Goal: Navigation & Orientation: Understand site structure

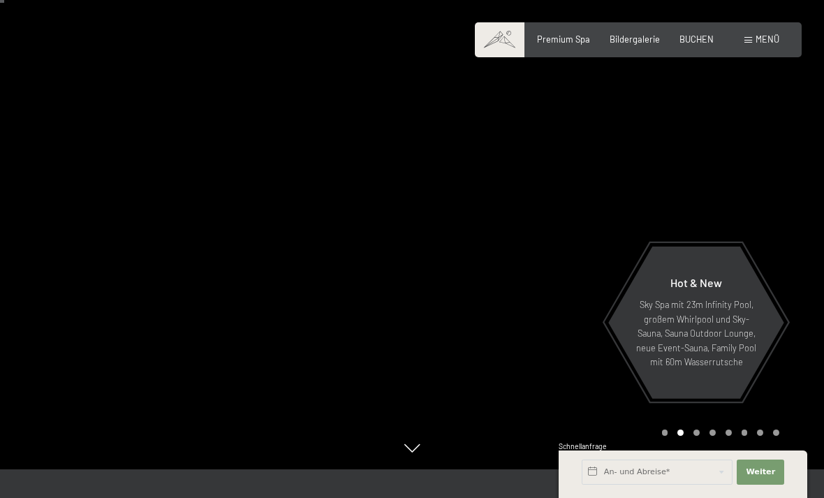
click at [760, 39] on span "Menü" at bounding box center [768, 39] width 24 height 11
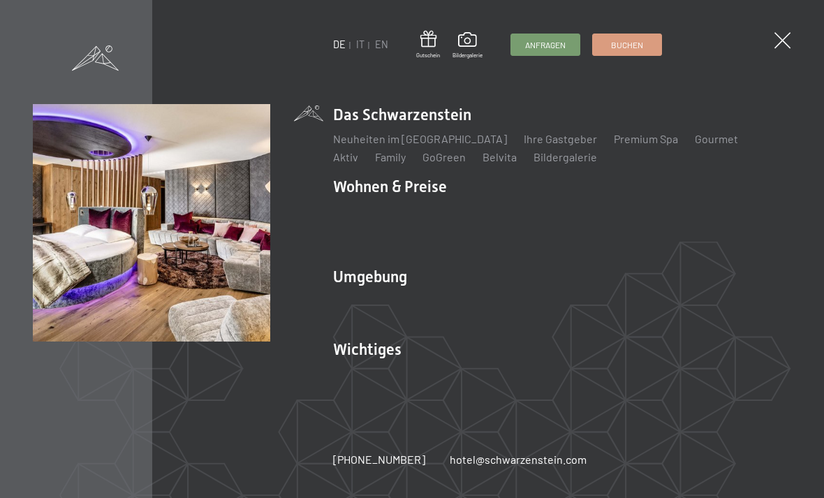
click at [481, 218] on link "Zimmer & Preise" at bounding box center [481, 211] width 81 height 13
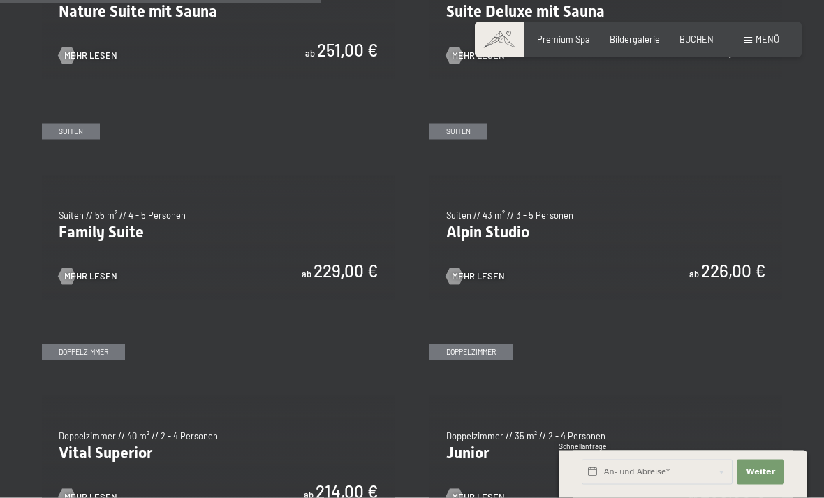
scroll to position [1306, 0]
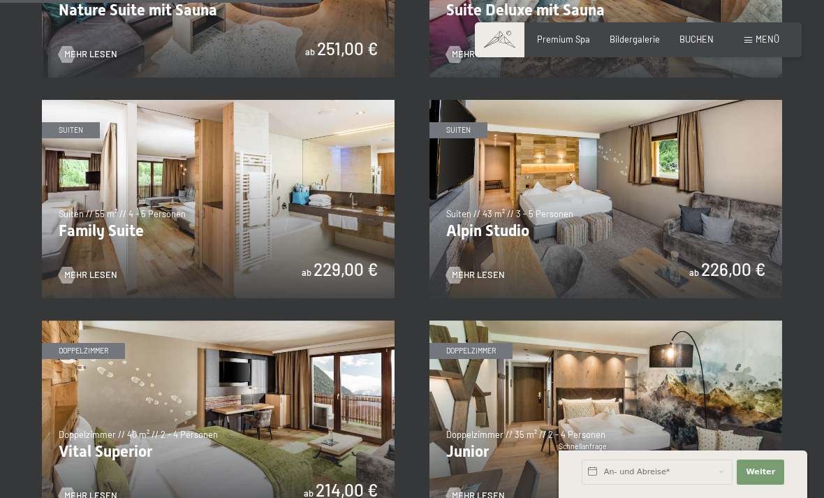
click at [221, 224] on img at bounding box center [218, 199] width 353 height 198
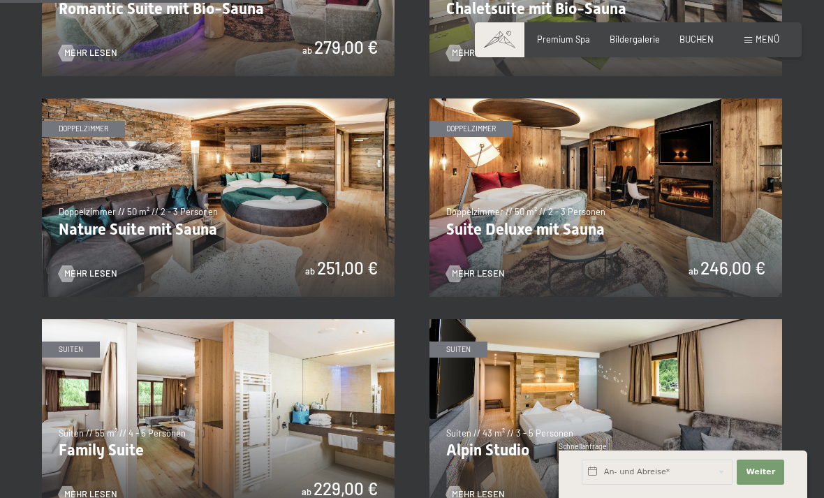
scroll to position [1088, 0]
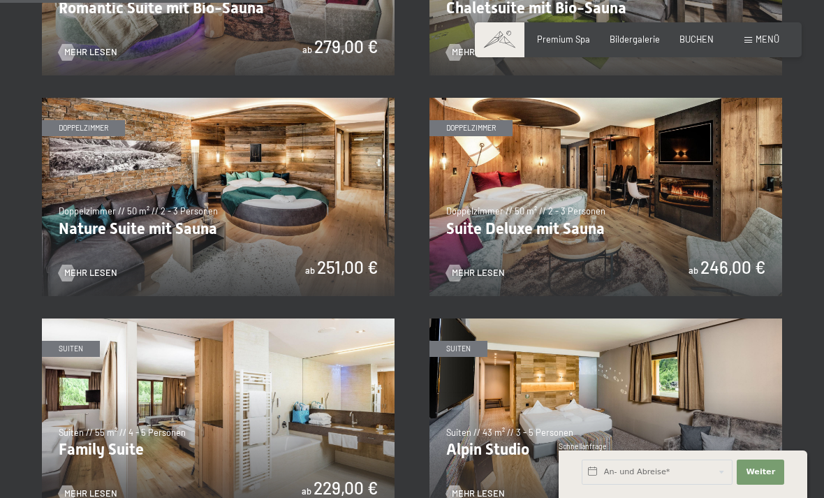
click at [775, 34] on span "Menü" at bounding box center [768, 39] width 24 height 11
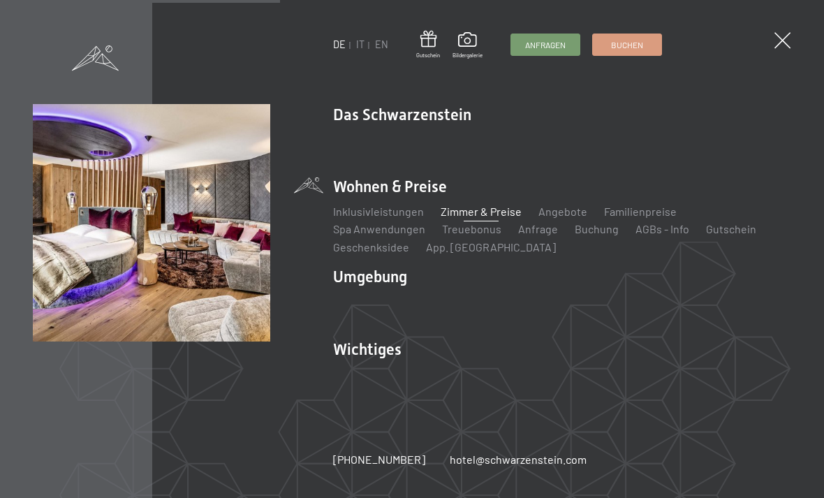
scroll to position [1138, 0]
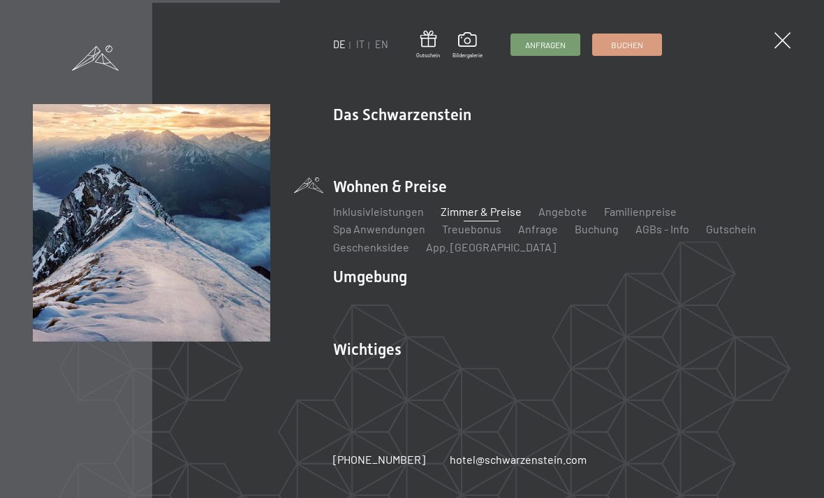
click at [458, 326] on link "Wanderbilder" at bounding box center [447, 318] width 66 height 13
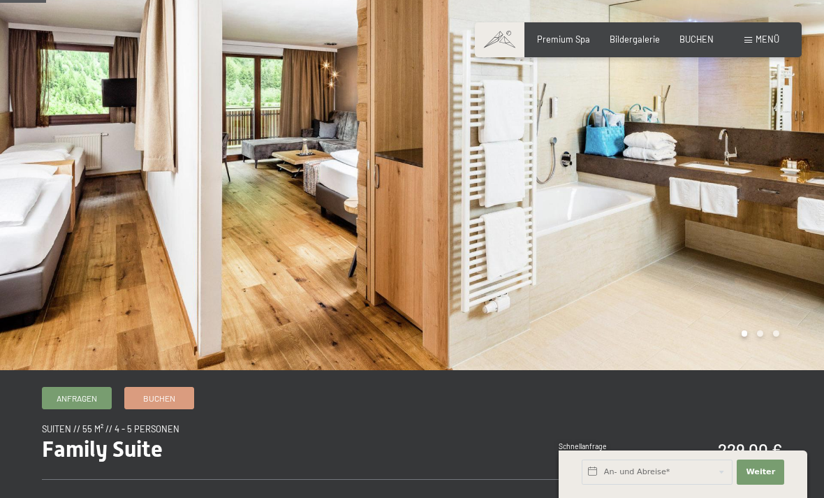
scroll to position [83, 0]
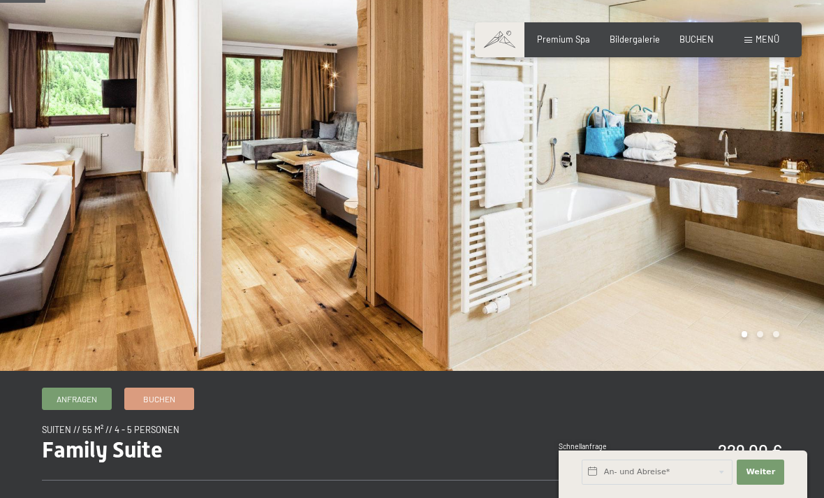
click at [801, 176] on div at bounding box center [618, 144] width 412 height 454
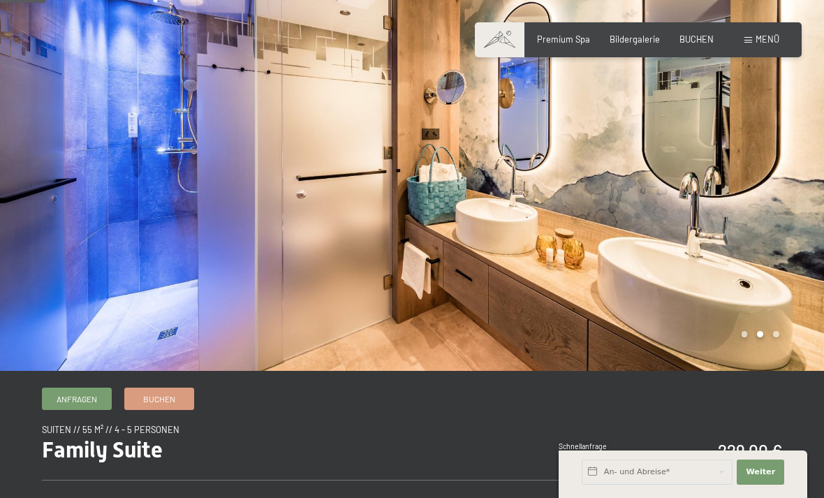
click at [775, 169] on div at bounding box center [618, 144] width 412 height 454
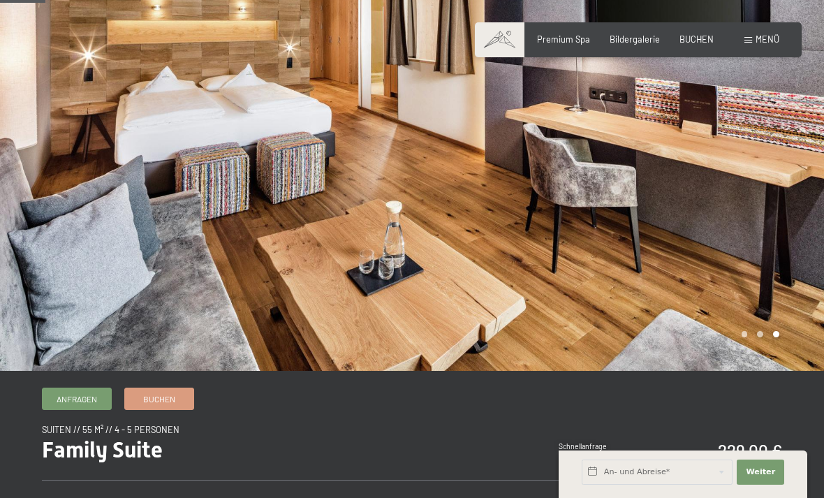
click at [766, 173] on div at bounding box center [618, 144] width 412 height 454
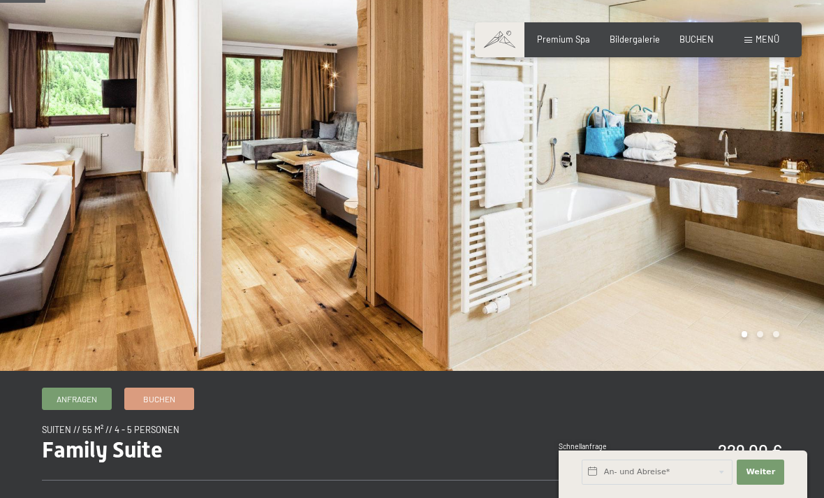
click at [766, 174] on div at bounding box center [618, 144] width 412 height 454
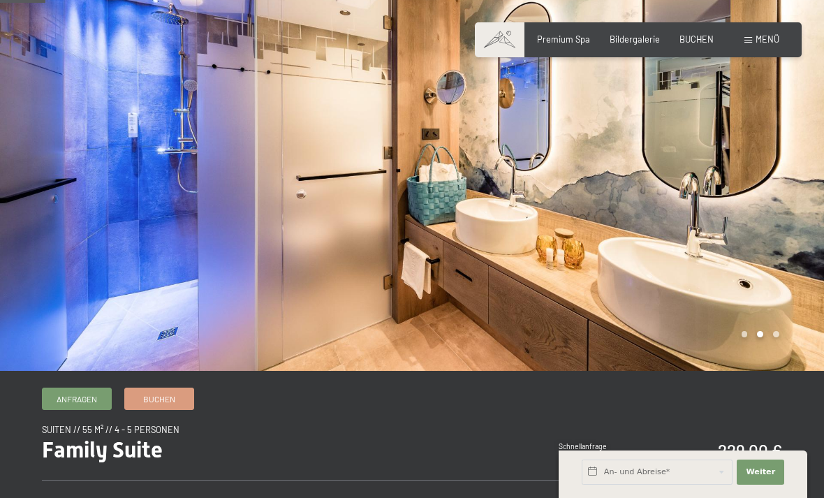
click at [767, 187] on div at bounding box center [618, 144] width 412 height 454
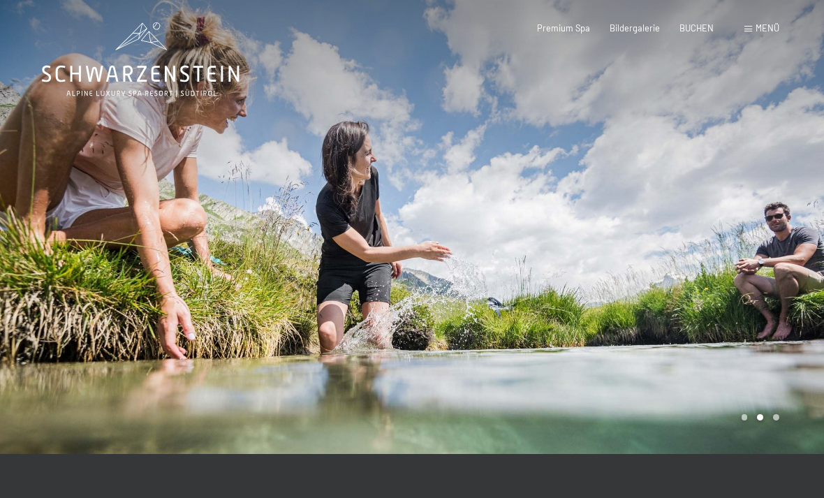
click at [724, 231] on div at bounding box center [618, 227] width 412 height 454
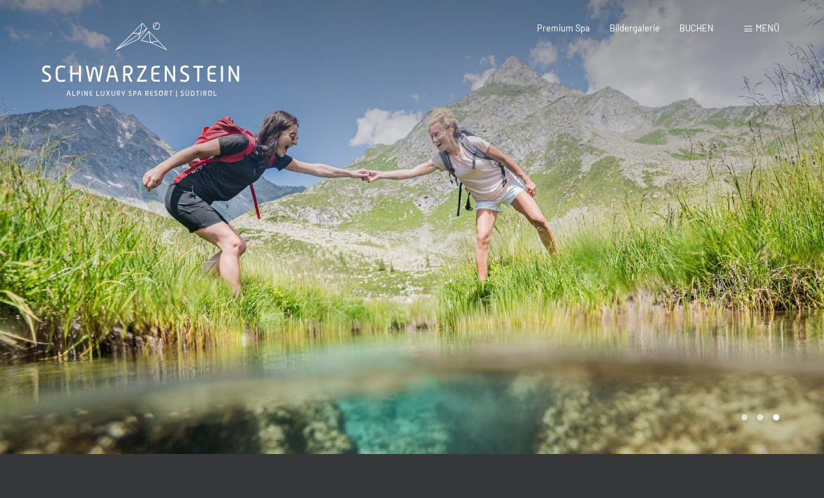
click at [763, 31] on span "Menü" at bounding box center [768, 27] width 24 height 11
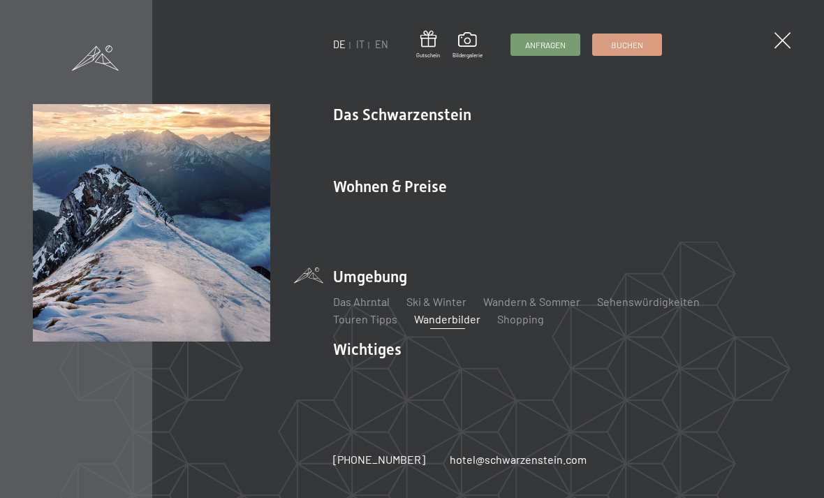
click at [354, 295] on link "Das Ahrntal" at bounding box center [361, 301] width 57 height 13
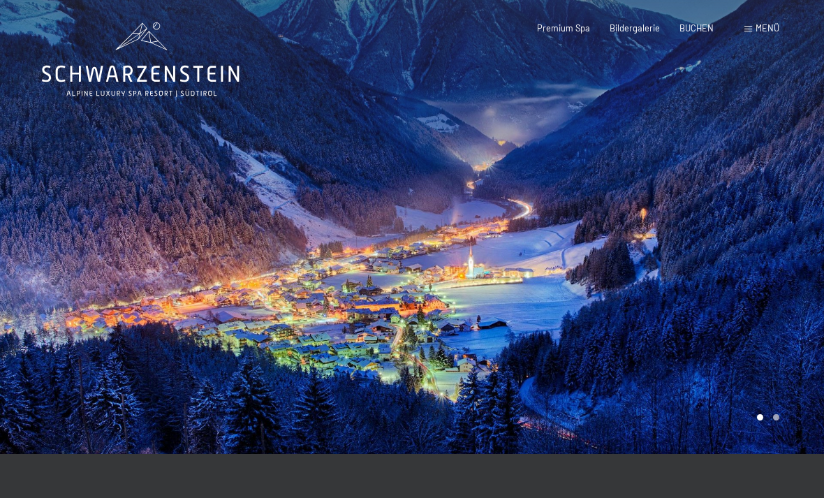
click at [773, 27] on span "Menü" at bounding box center [768, 27] width 24 height 11
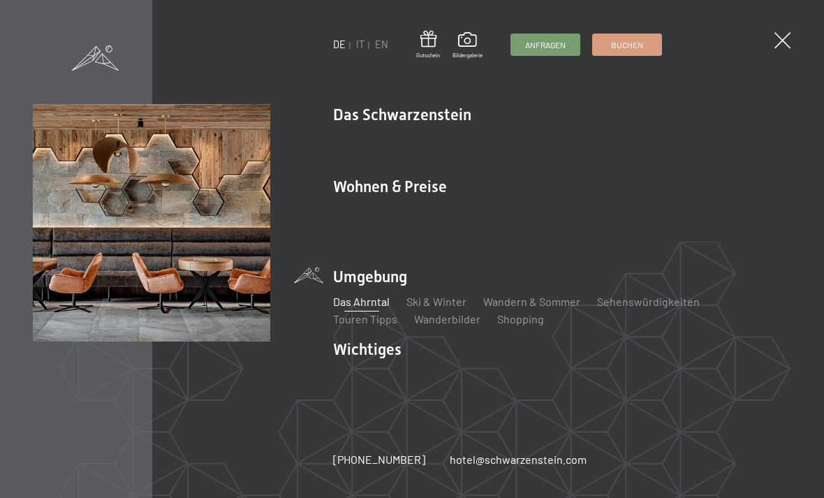
click at [380, 370] on link "Lage & Anreise" at bounding box center [370, 373] width 75 height 13
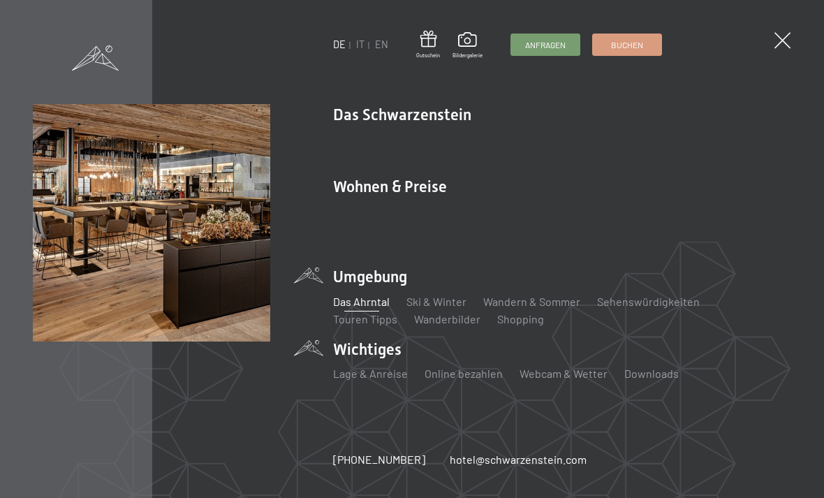
click at [534, 154] on link "Bildergalerie" at bounding box center [566, 156] width 64 height 13
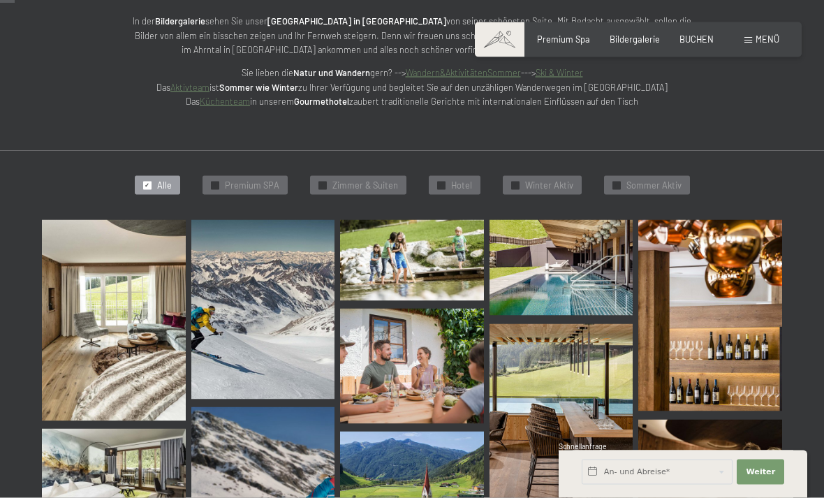
scroll to position [210, 0]
click at [104, 293] on img at bounding box center [114, 319] width 144 height 201
